Goal: Complete application form

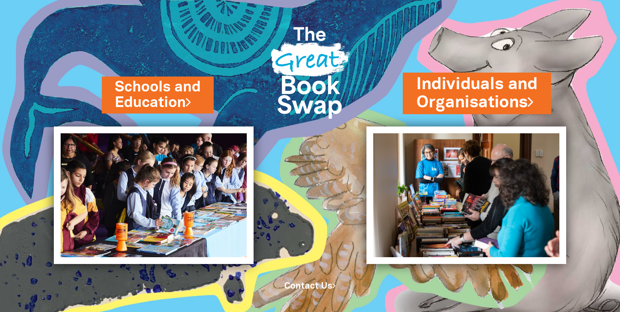
click at [482, 106] on link "Individuals and Organisations" at bounding box center [476, 93] width 121 height 41
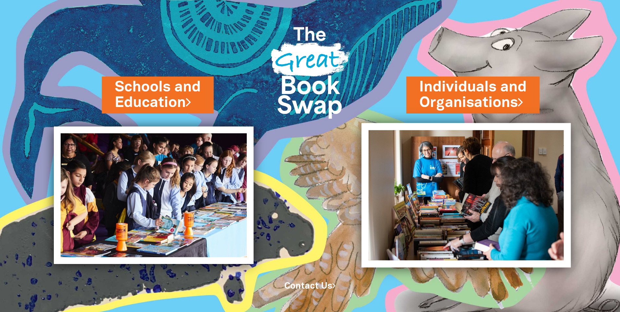
click at [449, 194] on img at bounding box center [465, 195] width 209 height 144
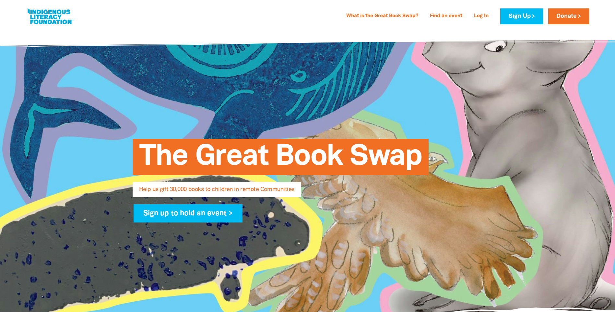
select select "AU"
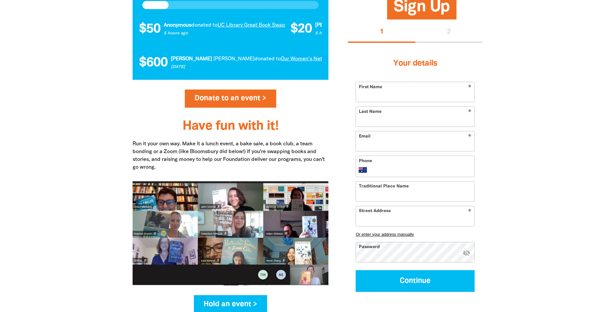
scroll to position [713, 0]
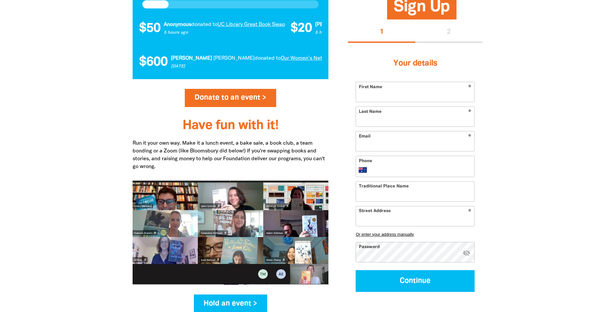
click at [425, 94] on input "First Name" at bounding box center [415, 92] width 118 height 20
type input "[PERSON_NAME]"
type input "[PERSON_NAME][EMAIL_ADDRESS][PERSON_NAME][DOMAIN_NAME]"
type input "[PHONE_NUMBER]"
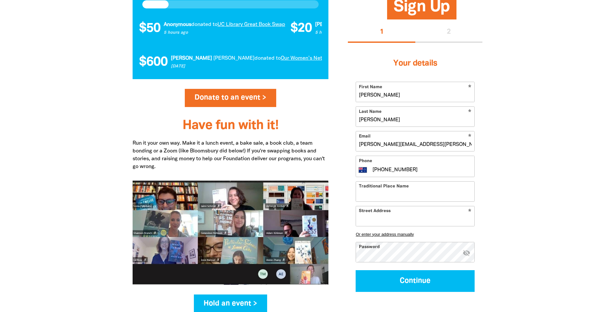
type input "[STREET_ADDRESS][DATE][DATE][PERSON_NAME]"
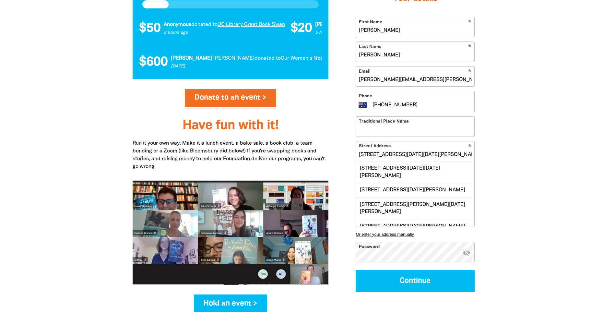
click at [424, 106] on input "[PHONE_NUMBER]" at bounding box center [422, 105] width 100 height 8
drag, startPoint x: 424, startPoint y: 106, endPoint x: 367, endPoint y: 104, distance: 57.1
click at [367, 104] on div "International [GEOGRAPHIC_DATA] [GEOGRAPHIC_DATA] [GEOGRAPHIC_DATA] [GEOGRAPHIC…" at bounding box center [415, 105] width 113 height 8
click at [380, 136] on div "Traditional Place Name" at bounding box center [414, 126] width 119 height 20
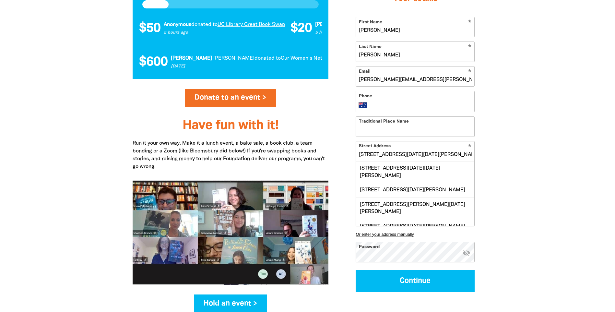
click at [440, 130] on input "Traditional Place Name" at bounding box center [415, 126] width 118 height 20
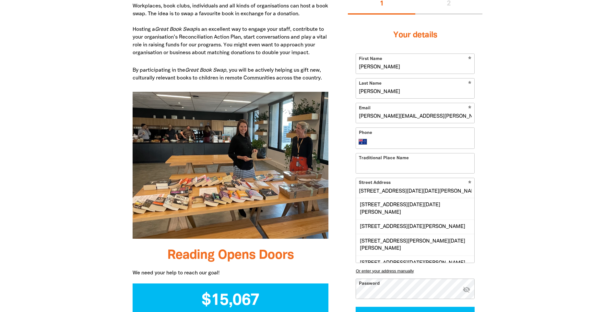
scroll to position [389, 0]
click at [415, 138] on input "Phone" at bounding box center [422, 141] width 100 height 8
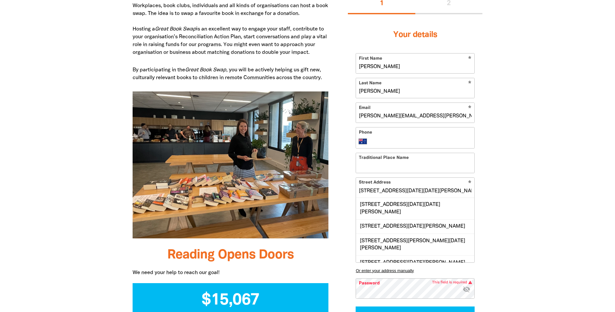
type input "[PHONE_NUMBER]"
click at [415, 169] on input "Traditional Place Name" at bounding box center [415, 163] width 118 height 20
click at [450, 170] on input "[STREET_ADDRESS]" at bounding box center [415, 163] width 118 height 20
type input "[STREET_ADDRESS]"
click at [539, 233] on div at bounding box center [307, 308] width 615 height 692
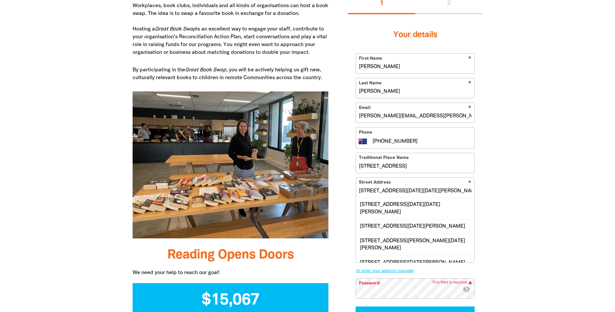
click at [404, 271] on button "Or enter your address manually" at bounding box center [414, 270] width 119 height 5
click at [434, 167] on input "[STREET_ADDRESS]" at bounding box center [415, 163] width 118 height 20
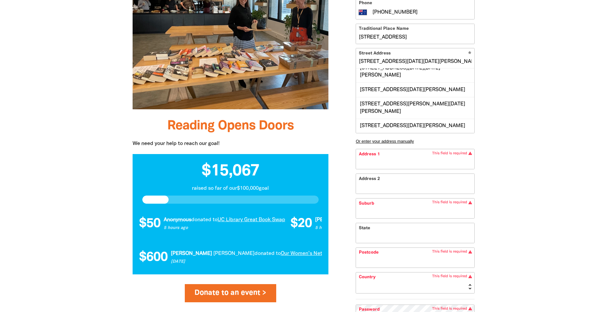
scroll to position [518, 0]
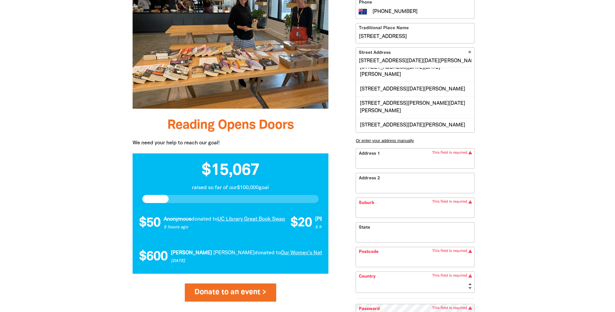
click at [381, 157] on input "Address 1" at bounding box center [415, 158] width 118 height 20
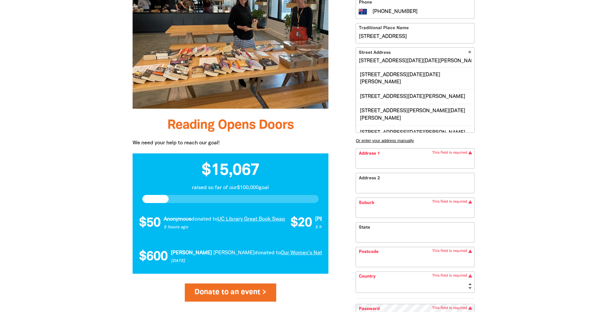
click at [368, 186] on input "Address 2" at bounding box center [415, 183] width 118 height 20
type input "3"
type input "38"
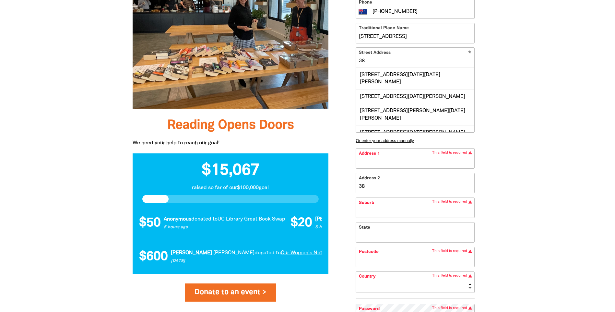
type input "383"
click at [372, 162] on input "Address 1" at bounding box center [415, 158] width 118 height 20
click at [362, 184] on input "383" at bounding box center [415, 183] width 118 height 20
drag, startPoint x: 369, startPoint y: 186, endPoint x: 353, endPoint y: 186, distance: 15.9
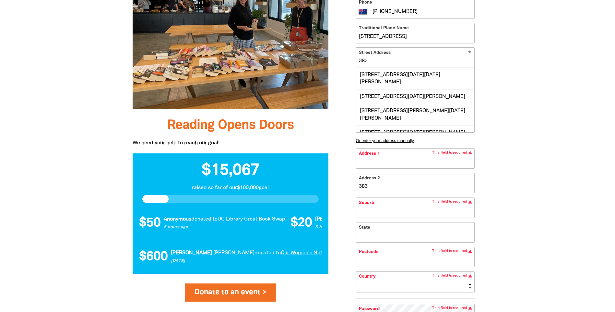
click at [353, 186] on div "Your details * First Name [PERSON_NAME] * Last Name [PERSON_NAME] * Email [PERS…" at bounding box center [415, 123] width 134 height 477
click at [379, 157] on input "Address 1" at bounding box center [415, 158] width 118 height 20
type input "3"
type input "38"
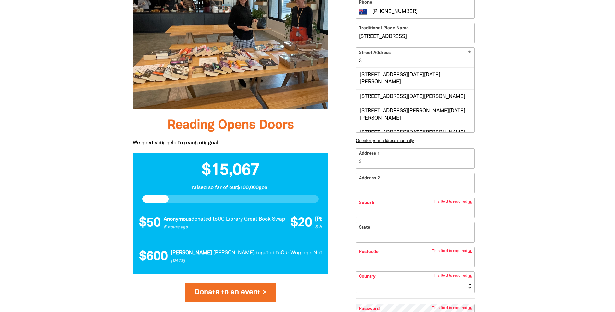
type input "38"
type input "383"
type input "383 N"
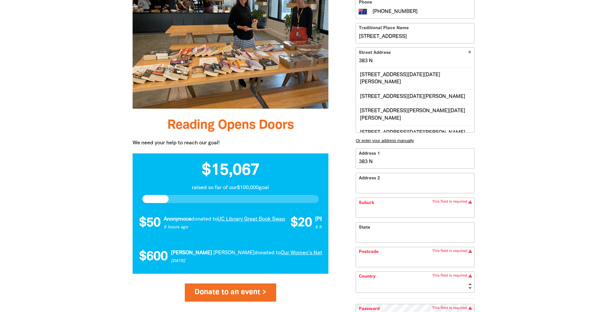
type input "383 Na"
type input "383 Nap"
type input "383 Nape"
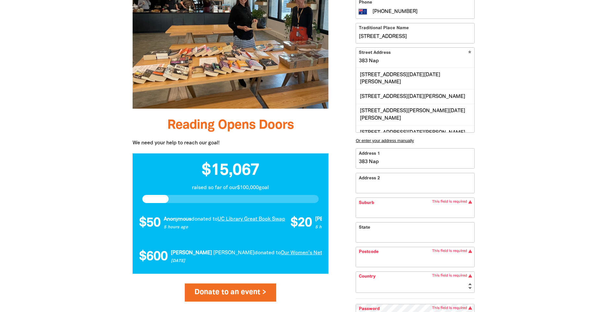
type input "383 Nape"
type input "383 Napea"
type input "383 Napean"
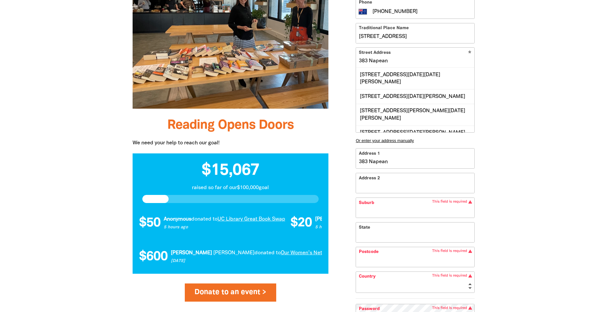
type input "383 Napean H"
type input "383 Napean Hw"
type input "[STREET_ADDRESS]"
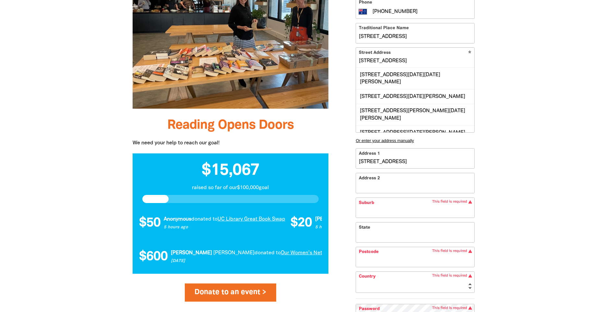
type input "[STREET_ADDRESS]"
click at [391, 64] on input "[STREET_ADDRESS]" at bounding box center [415, 58] width 118 height 20
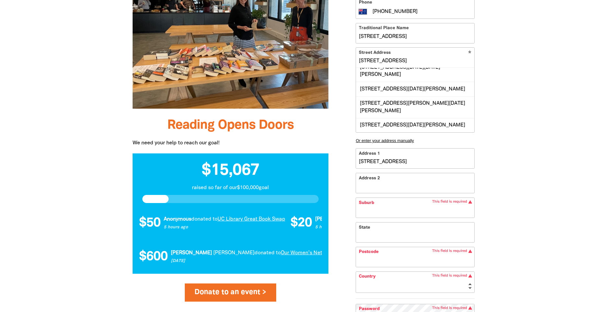
click at [398, 186] on div "Address 1 [GEOGRAPHIC_DATA] Address 2 Suburb This field is required warning Sta…" at bounding box center [414, 223] width 119 height 150
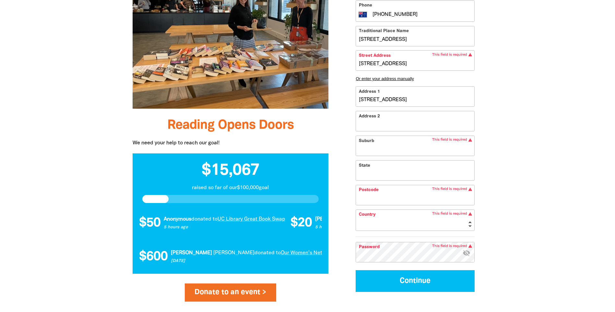
click at [393, 147] on input "Suburb" at bounding box center [415, 146] width 118 height 20
type input "[STREET_ADDRESS]"
type input "F"
type input "[STREET_ADDRESS]"
type input "Fr"
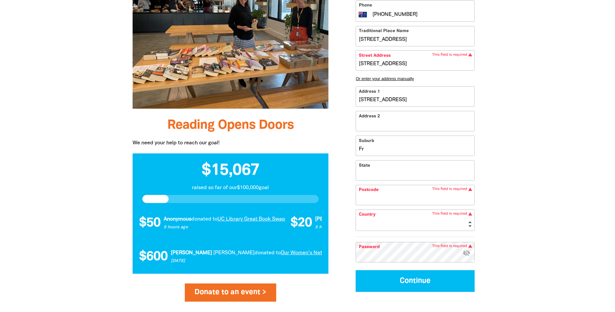
type input "[STREET_ADDRESS]"
type input "Fra"
type input "[STREET_ADDRESS][PERSON_NAME]"
type input "[PERSON_NAME]"
type input "[STREET_ADDRESS][PERSON_NAME]"
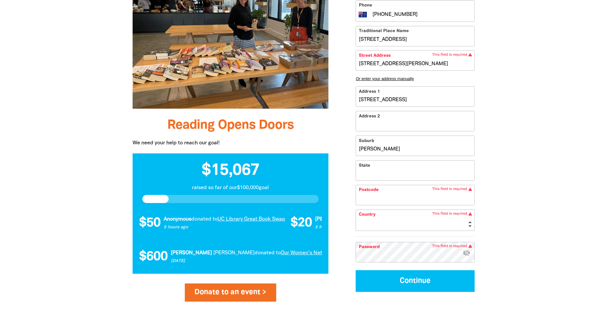
type input "[PERSON_NAME]"
type input "[STREET_ADDRESS][PERSON_NAME]"
type input "[PERSON_NAME]"
type input "[STREET_ADDRESS]"
type input "Frankst"
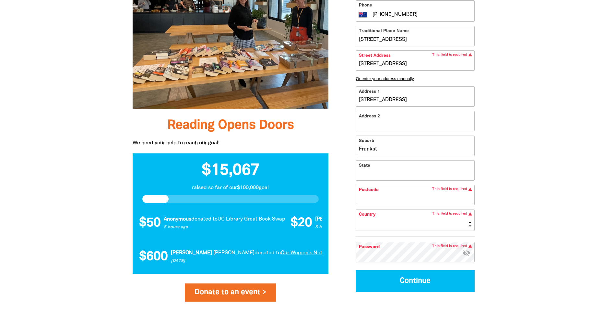
type input "[STREET_ADDRESS]"
type input "Franksto"
type input "[STREET_ADDRESS]"
type input "Frankston"
type input "3199"
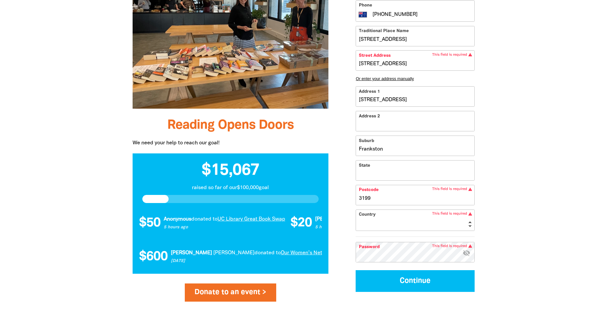
select select "AU"
type input "[STREET_ADDRESS]"
click at [90, 64] on div at bounding box center [307, 179] width 615 height 692
